Goal: Information Seeking & Learning: Check status

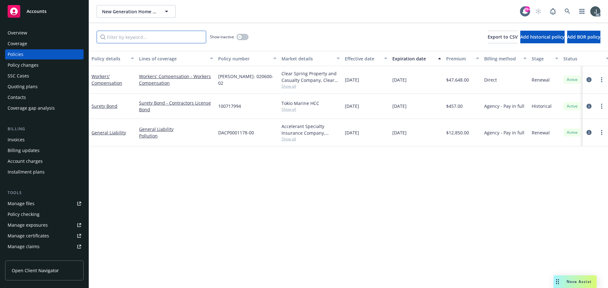
click at [151, 38] on input "Filter by keyword..." at bounding box center [152, 37] width 110 height 13
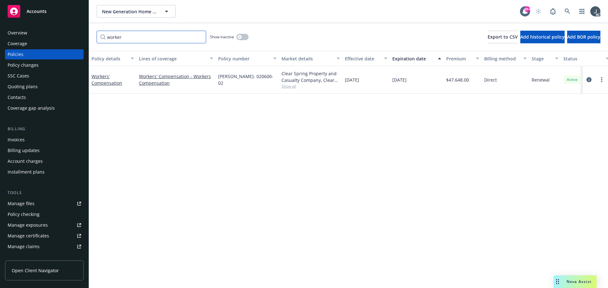
type input "worker"
click at [244, 35] on button "button" at bounding box center [242, 37] width 12 height 6
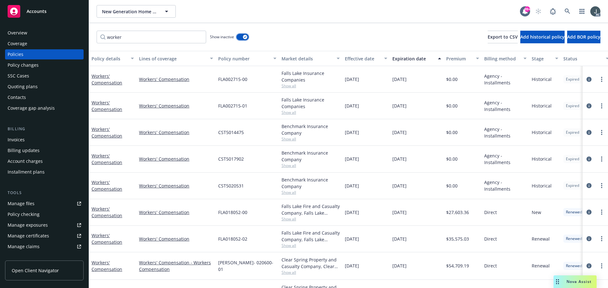
scroll to position [24, 0]
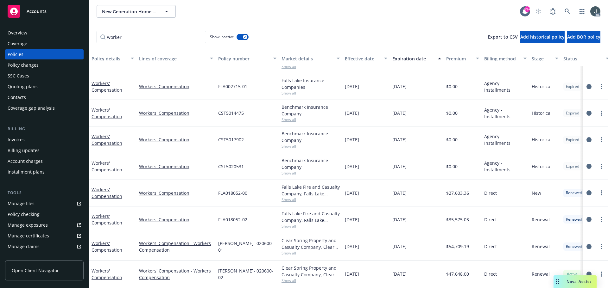
click at [462, 271] on span "$47,648.00" at bounding box center [457, 274] width 23 height 7
click at [457, 243] on span "$54,709.19" at bounding box center [457, 246] width 23 height 7
click at [455, 217] on span "$35,575.03" at bounding box center [457, 220] width 23 height 7
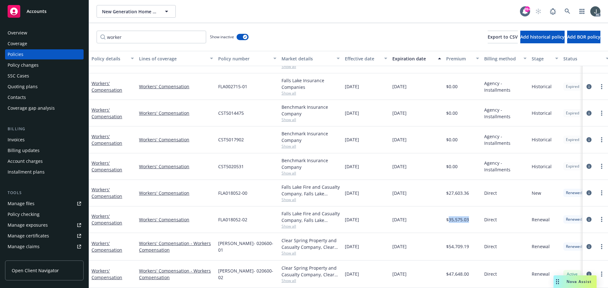
click at [455, 217] on span "$35,575.03" at bounding box center [457, 220] width 23 height 7
click at [455, 191] on span "$27,603.36" at bounding box center [457, 193] width 23 height 7
drag, startPoint x: 33, startPoint y: 31, endPoint x: 87, endPoint y: 2, distance: 61.8
click at [33, 31] on div "Overview" at bounding box center [44, 33] width 73 height 10
